Goal: Transaction & Acquisition: Subscribe to service/newsletter

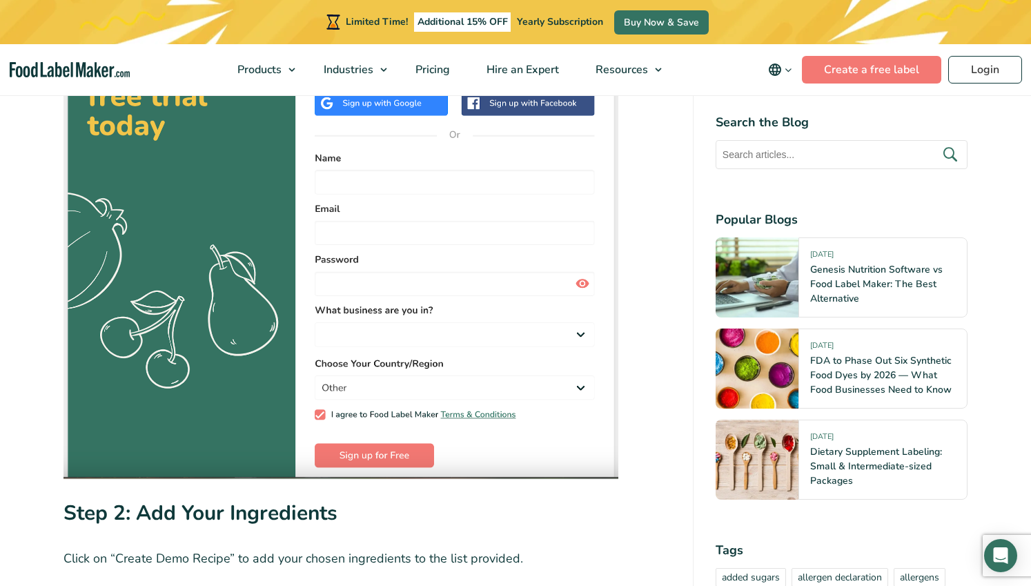
scroll to position [1153, 0]
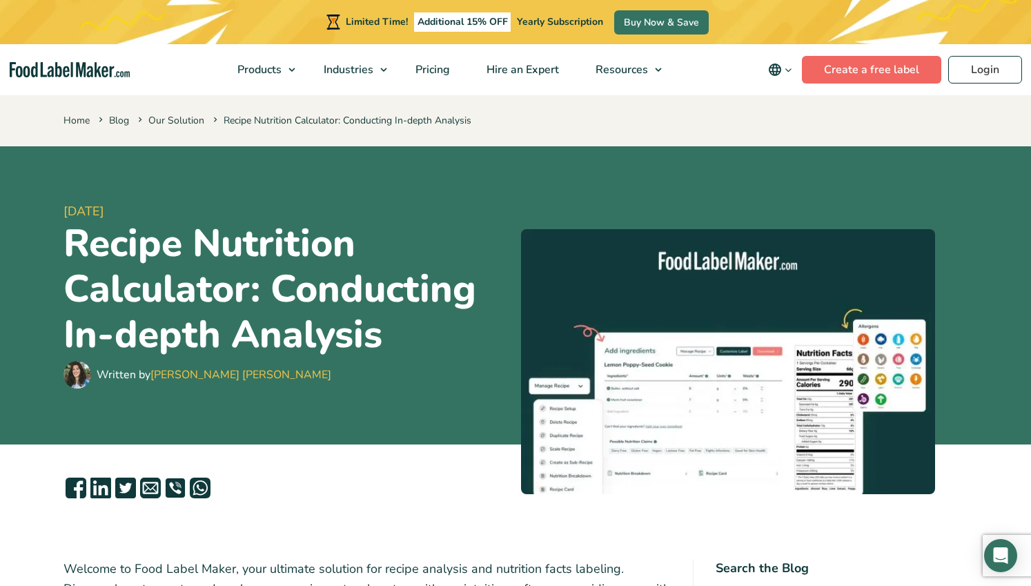
click at [864, 63] on link "Create a free label" at bounding box center [871, 70] width 139 height 28
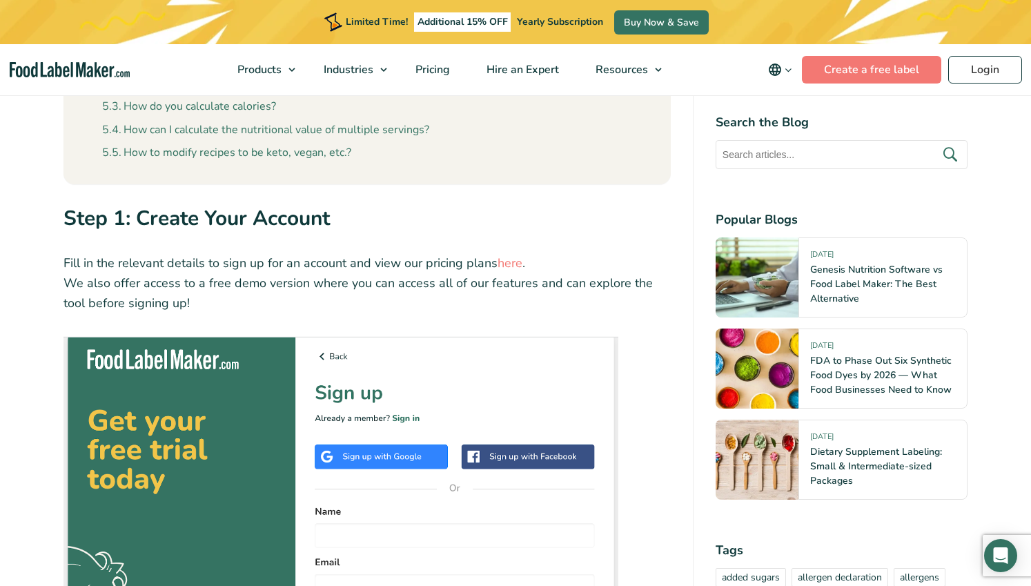
scroll to position [829, 0]
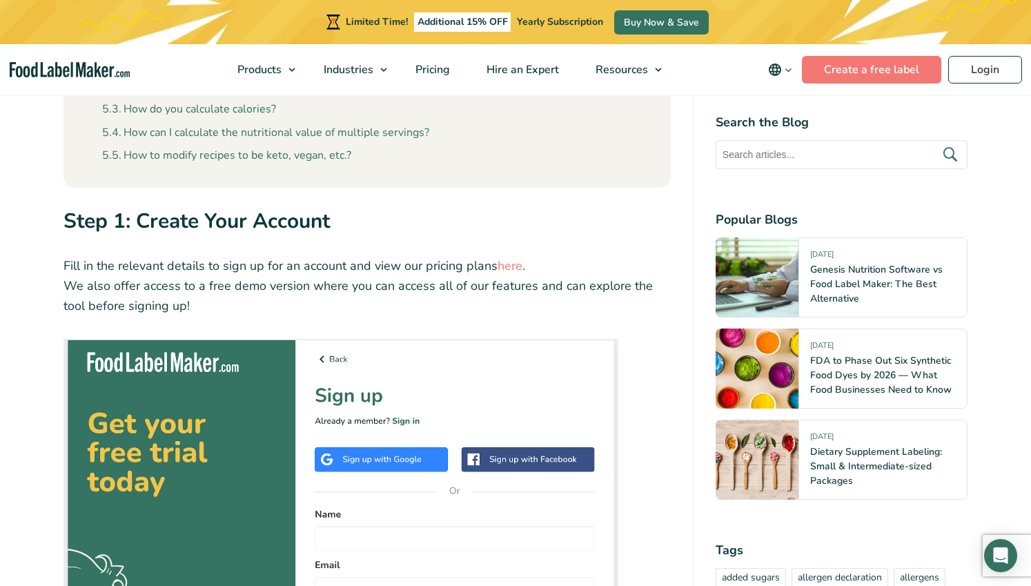
click at [155, 344] on img at bounding box center [340, 585] width 555 height 500
